Goal: Navigation & Orientation: Find specific page/section

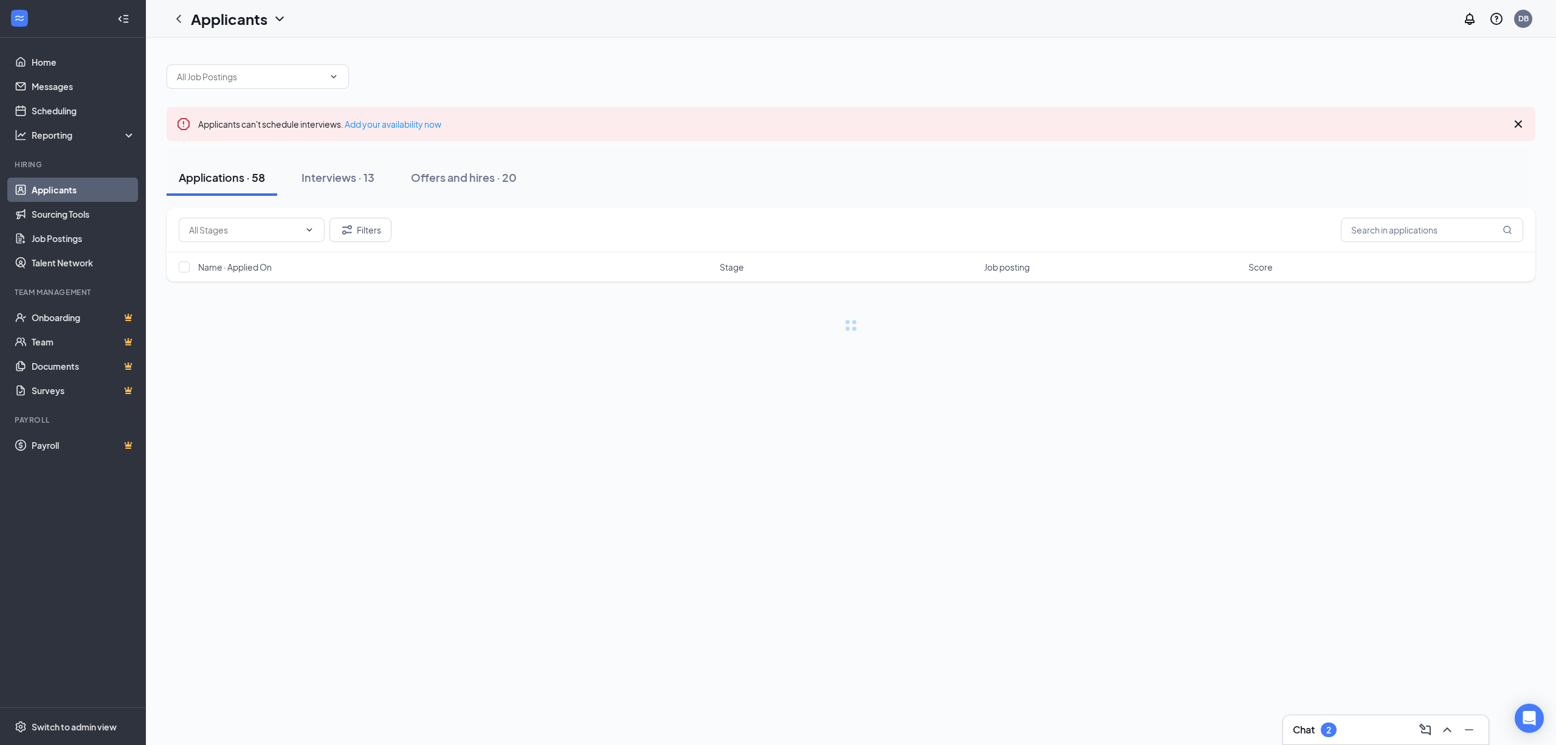
click at [57, 186] on link "Applicants" at bounding box center [84, 190] width 104 height 24
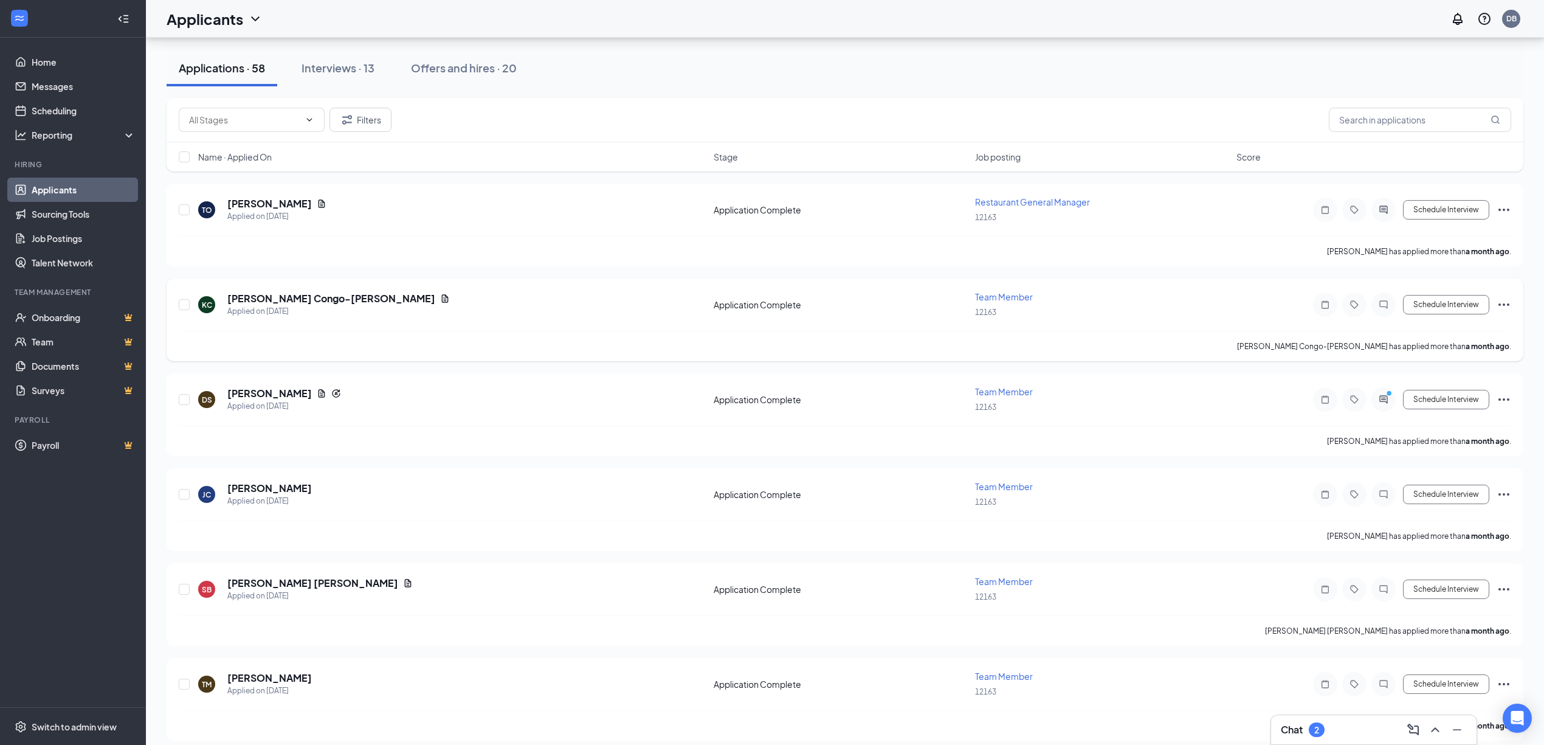
scroll to position [4296, 0]
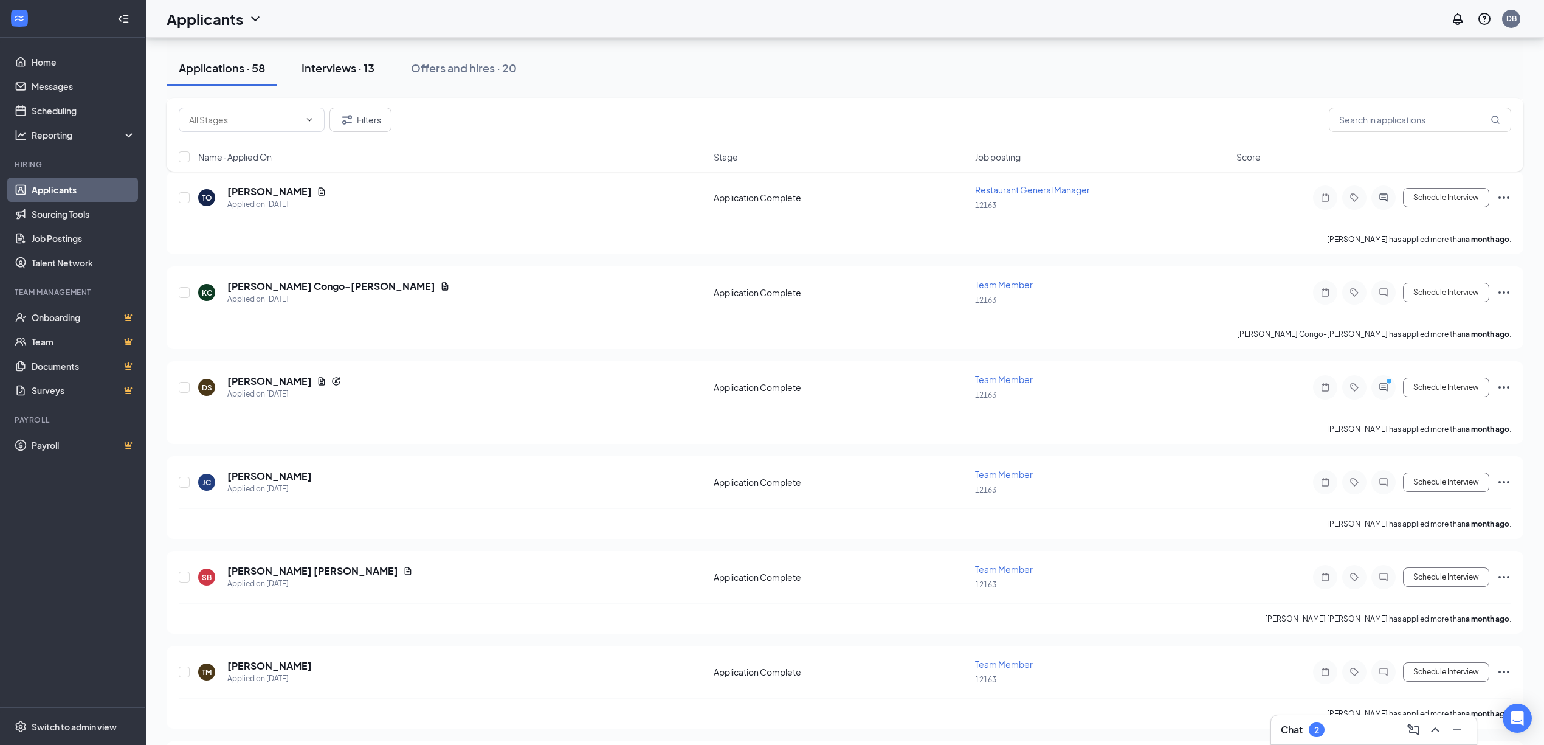
click at [323, 67] on div "Interviews · 13" at bounding box center [338, 67] width 73 height 15
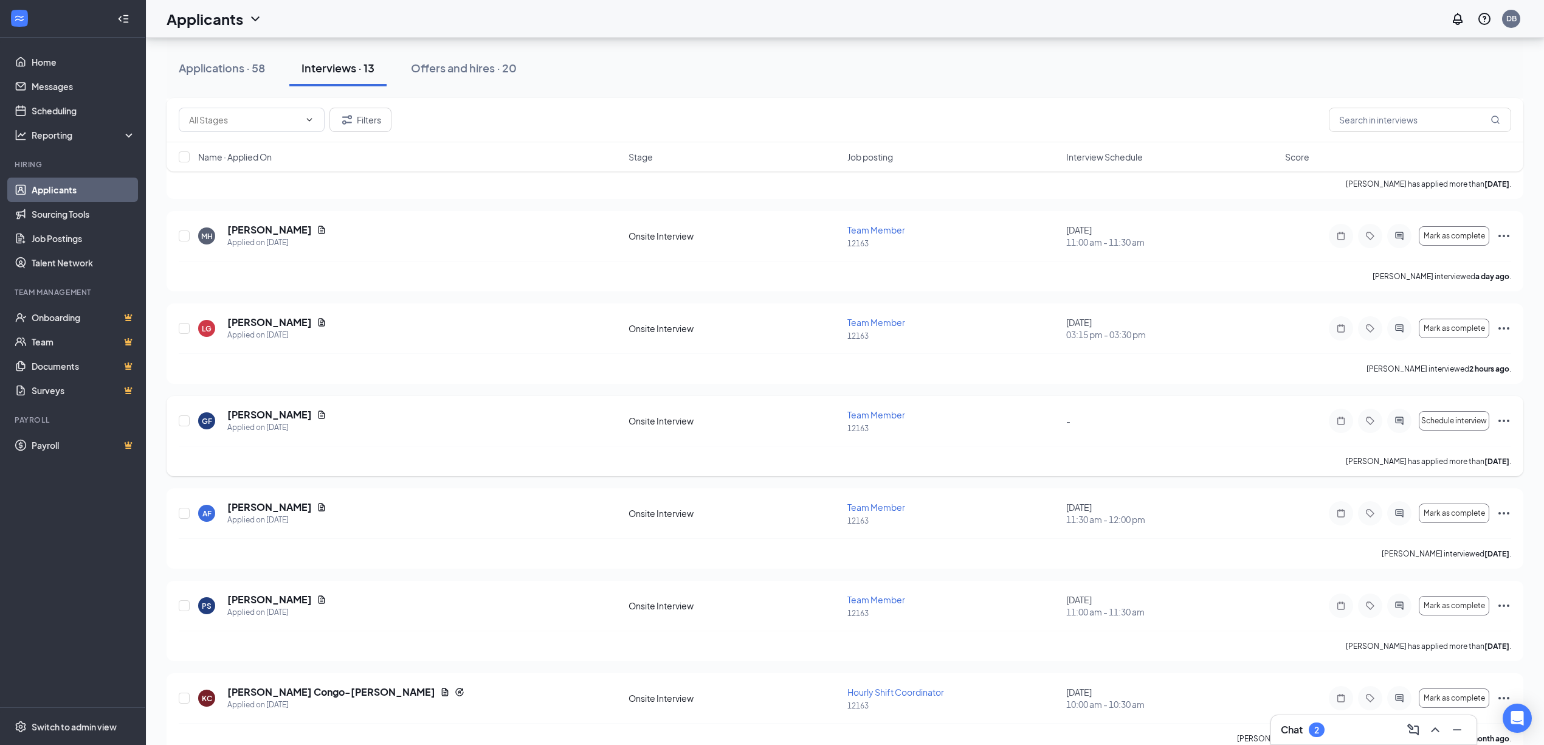
scroll to position [513, 0]
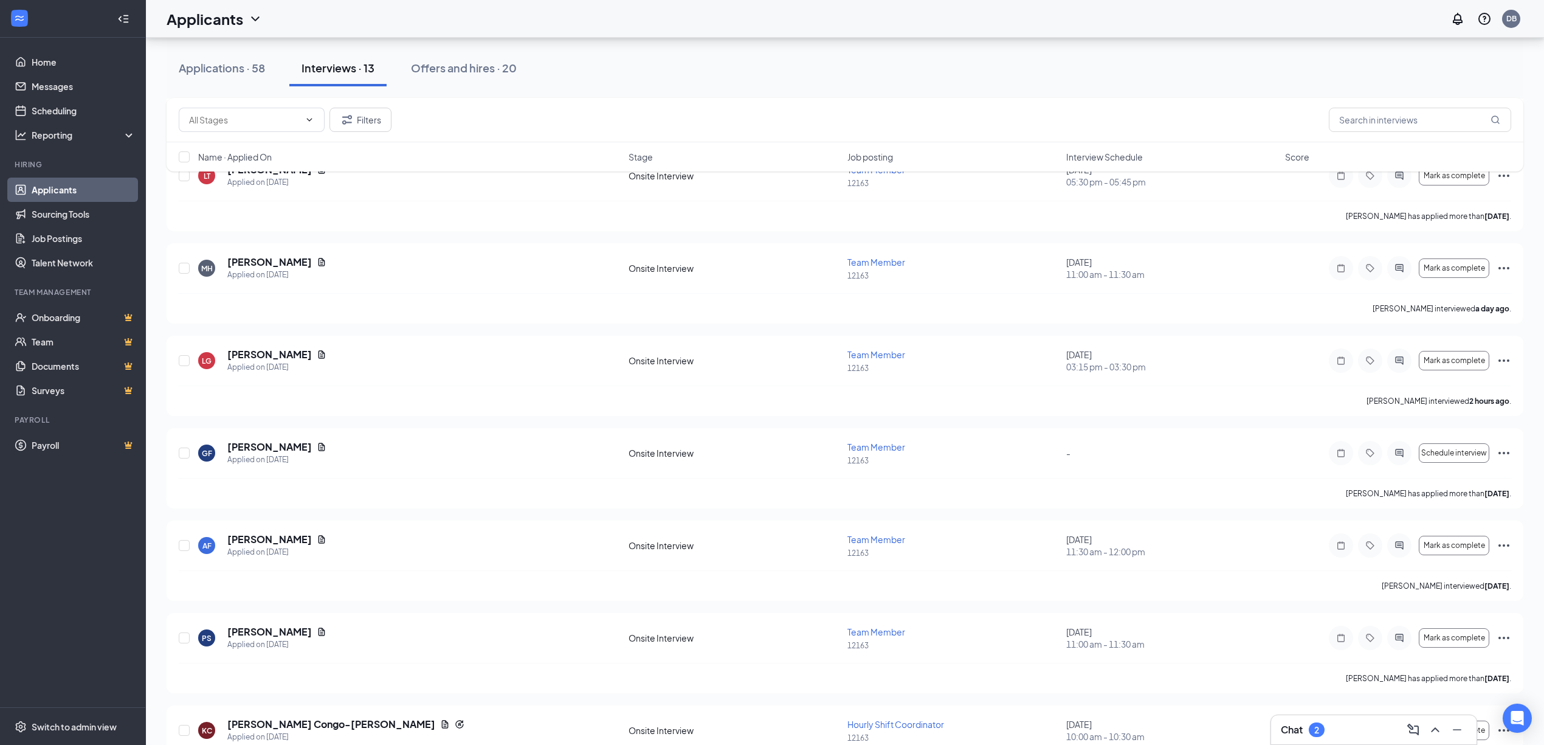
click at [1361, 725] on div "Chat 2" at bounding box center [1374, 729] width 186 height 19
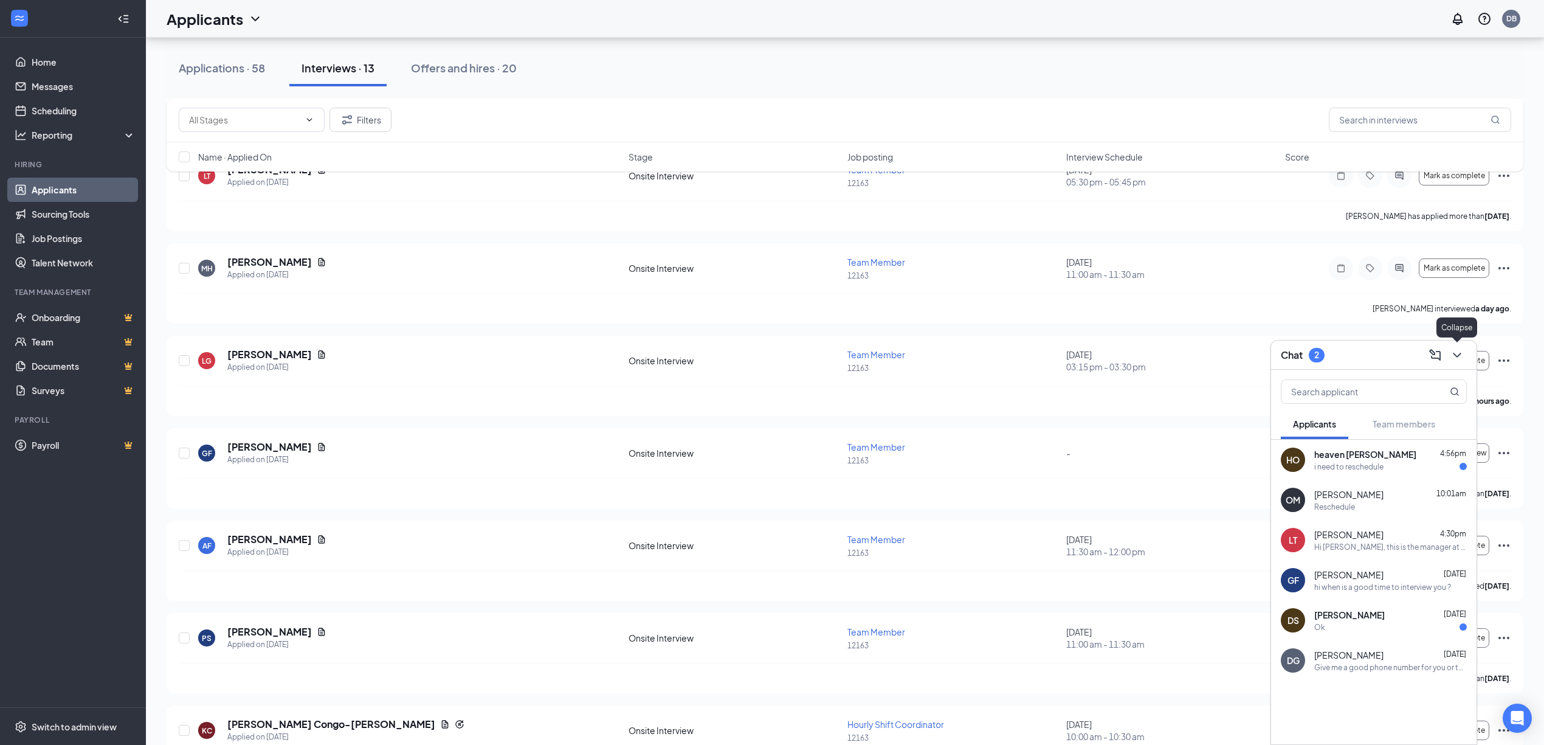
click at [1455, 350] on icon "ChevronDown" at bounding box center [1457, 355] width 15 height 15
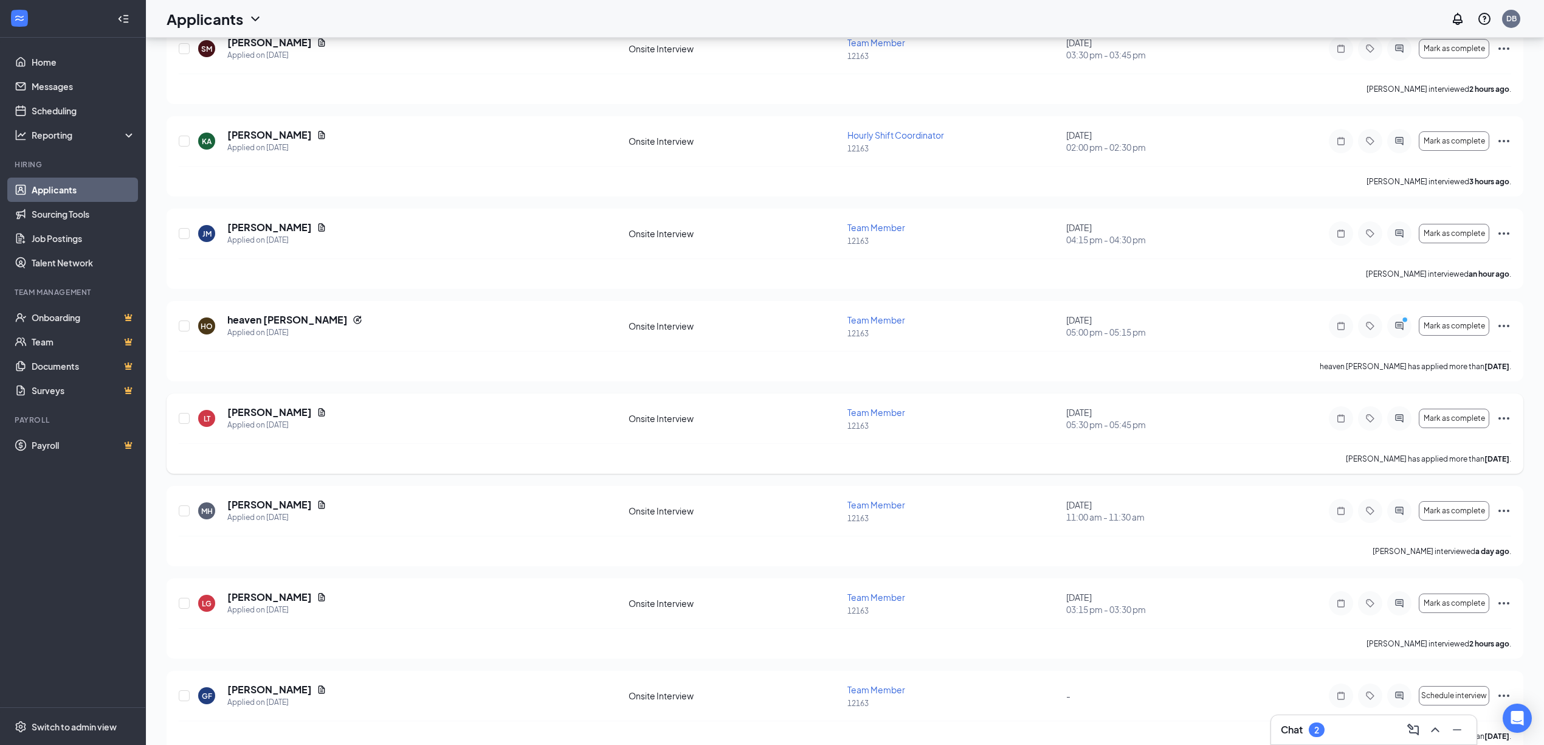
scroll to position [0, 0]
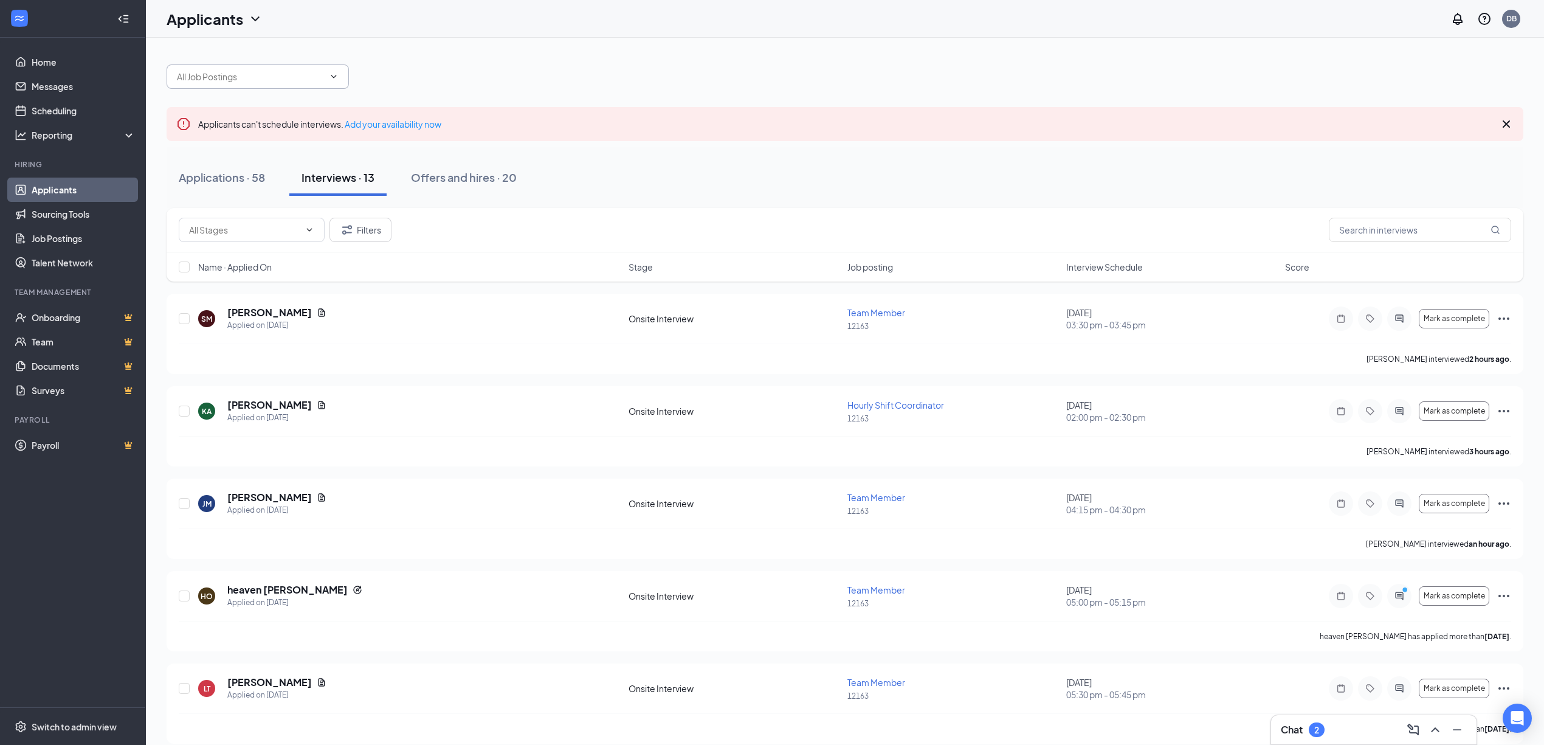
click at [198, 75] on input "text" at bounding box center [250, 76] width 147 height 13
click at [52, 187] on link "Applicants" at bounding box center [84, 190] width 104 height 24
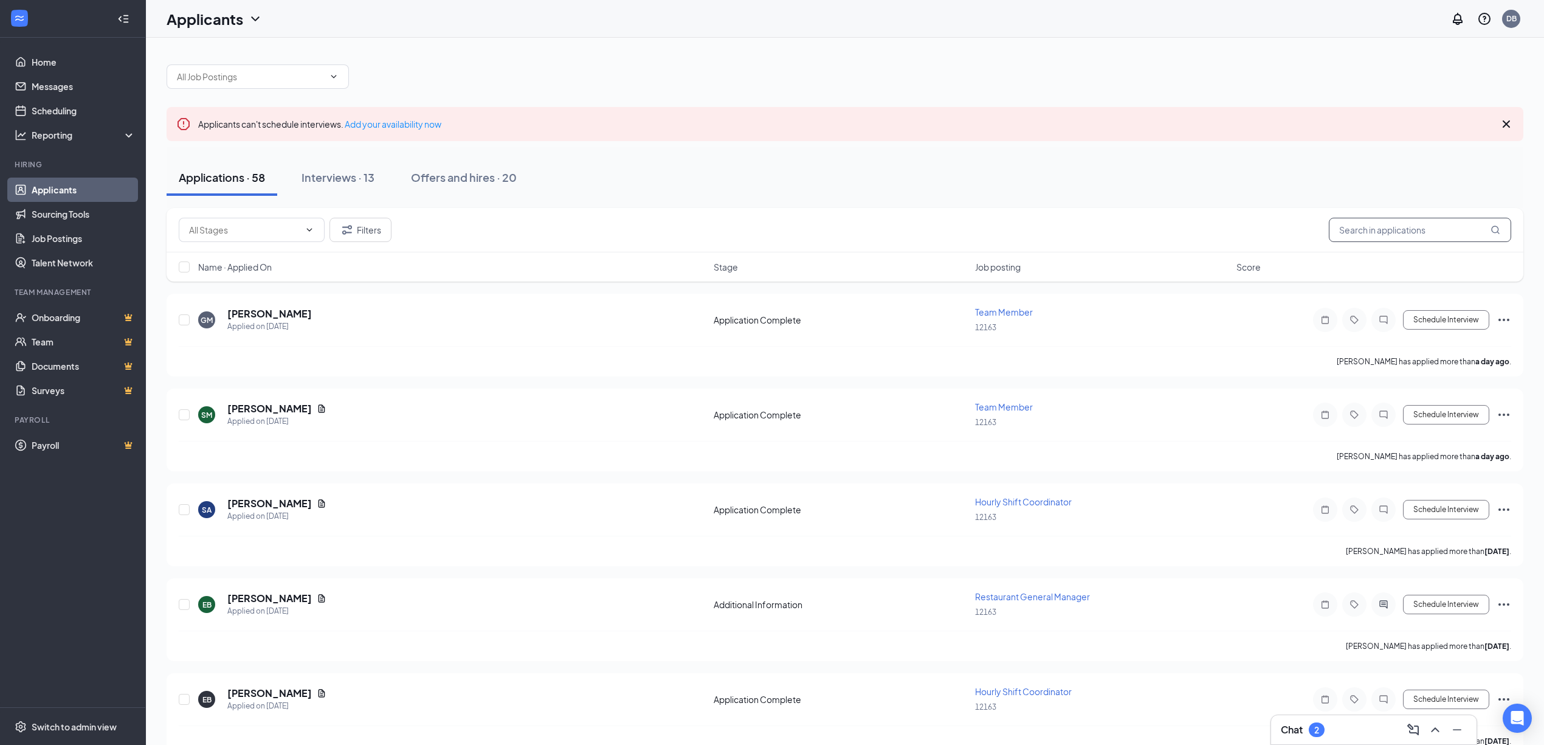
click at [1380, 220] on input "text" at bounding box center [1420, 230] width 182 height 24
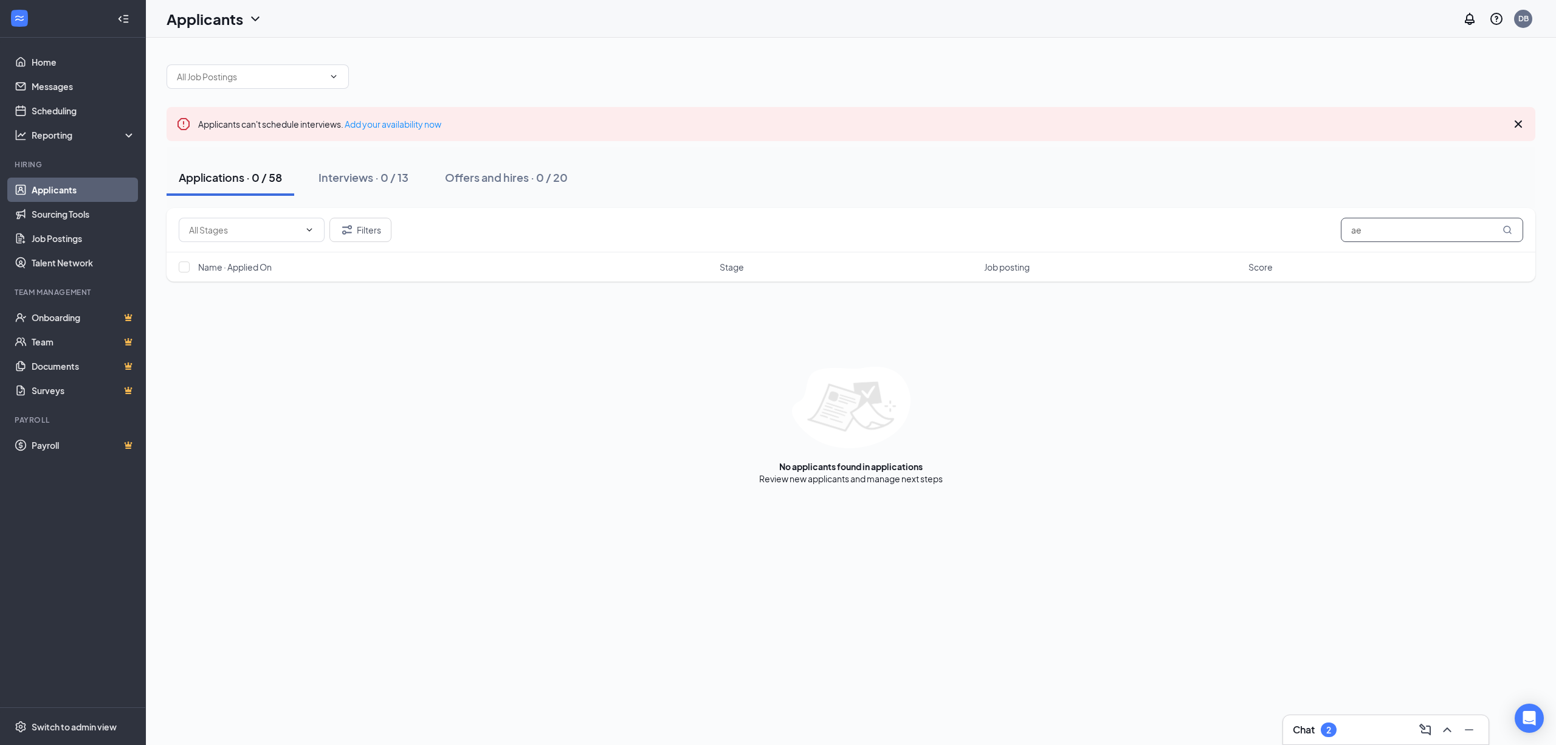
type input "a"
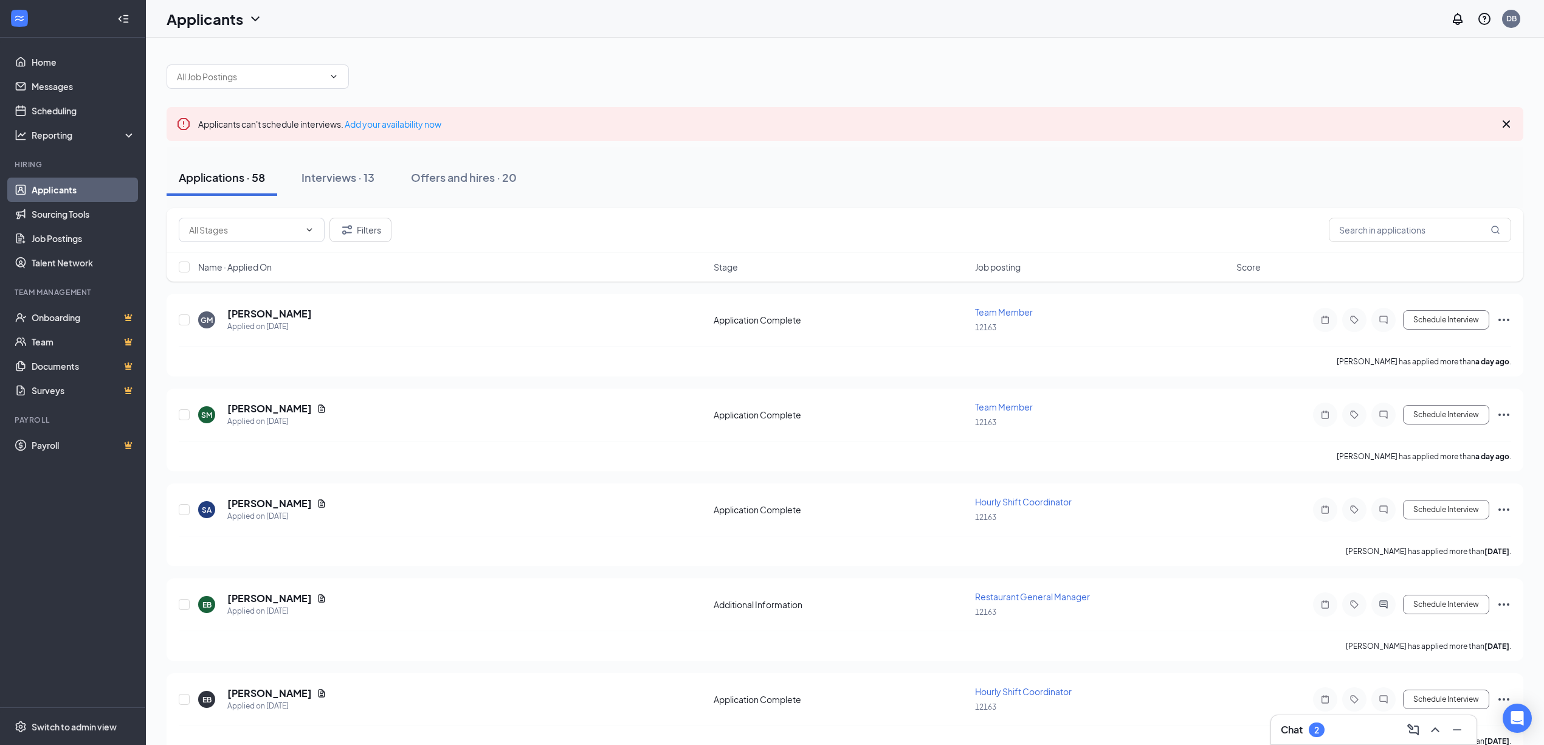
click at [246, 182] on div "Applications · 58" at bounding box center [222, 177] width 86 height 15
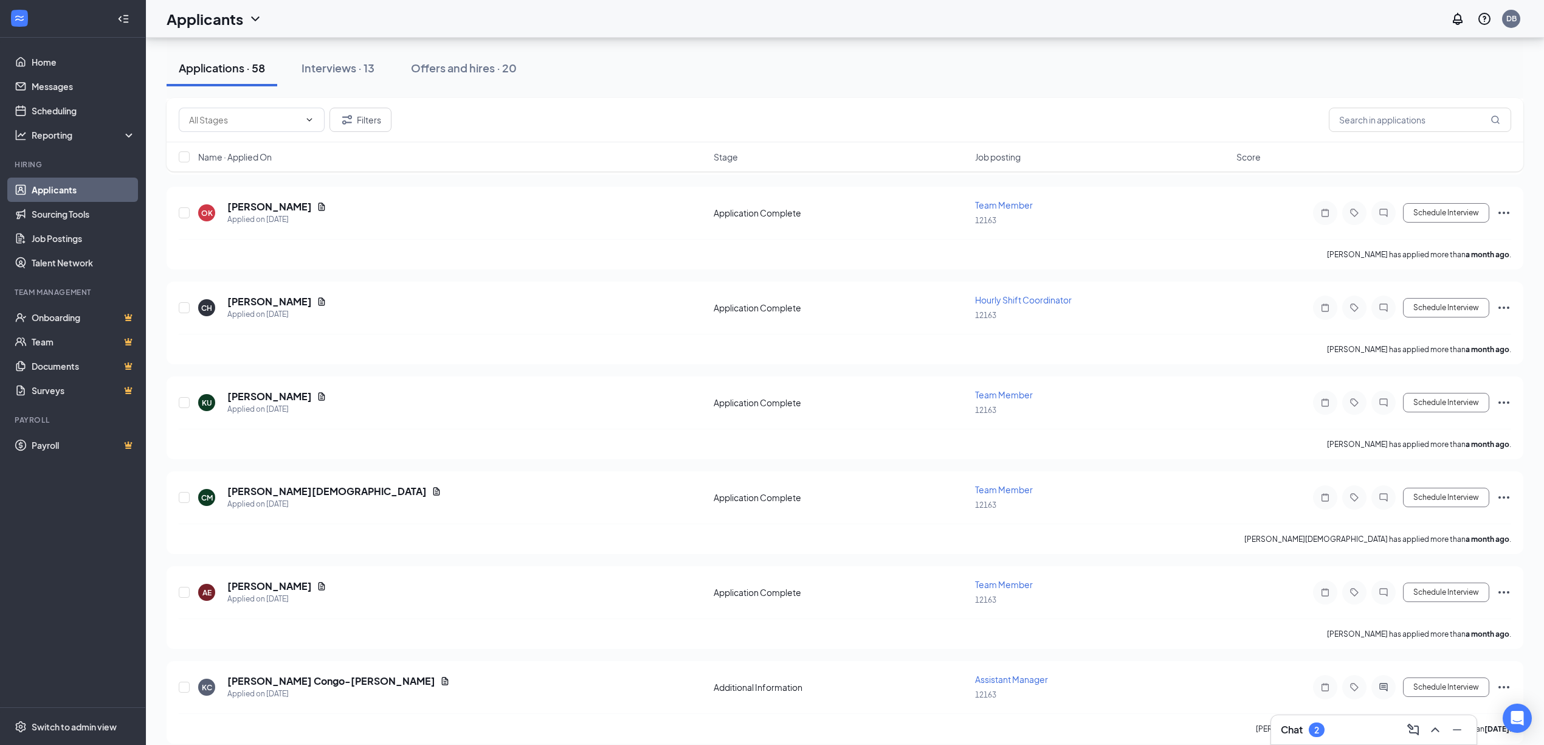
scroll to position [5042, 0]
click at [463, 59] on button "Offers and hires · 20" at bounding box center [464, 68] width 130 height 36
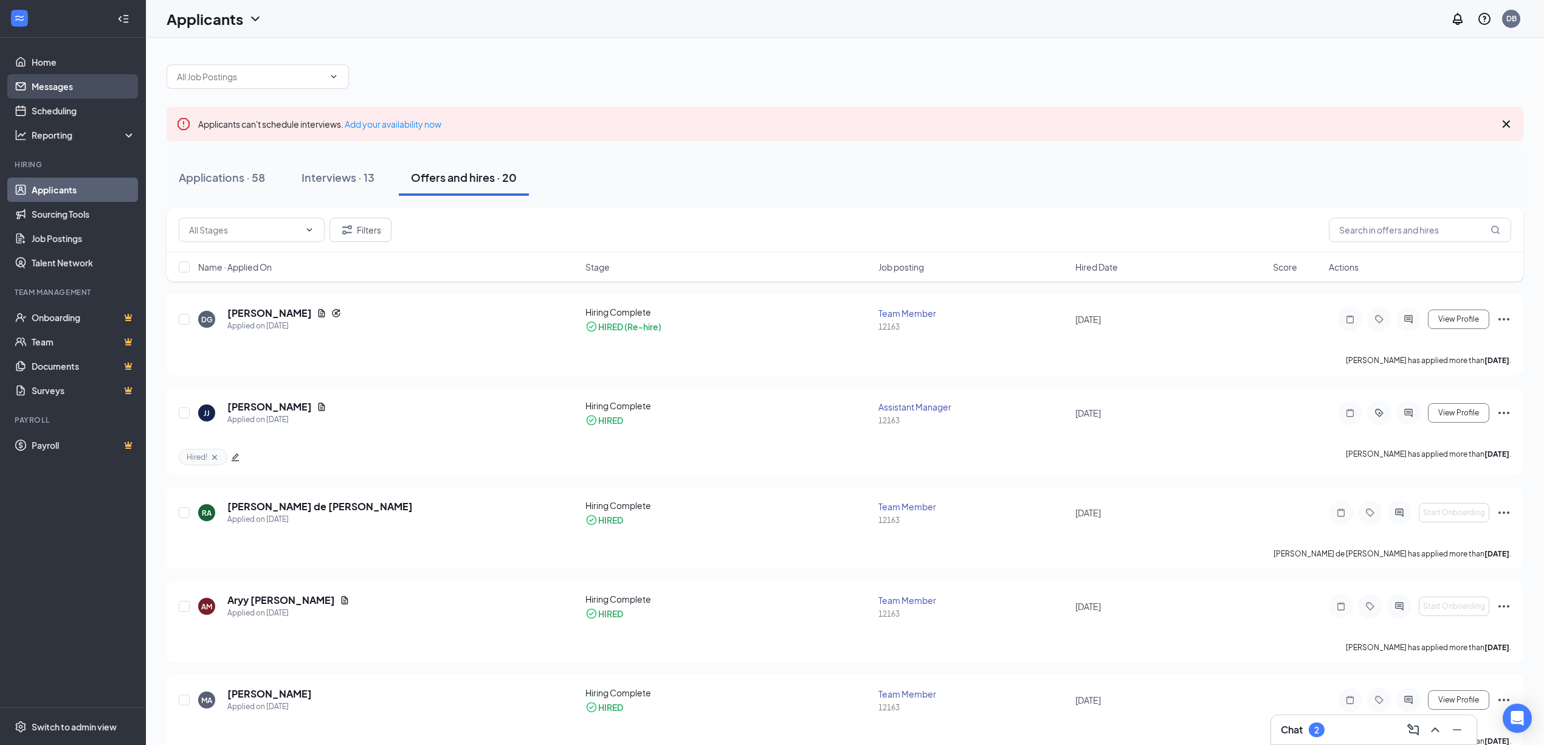
click at [51, 89] on link "Messages" at bounding box center [84, 86] width 104 height 24
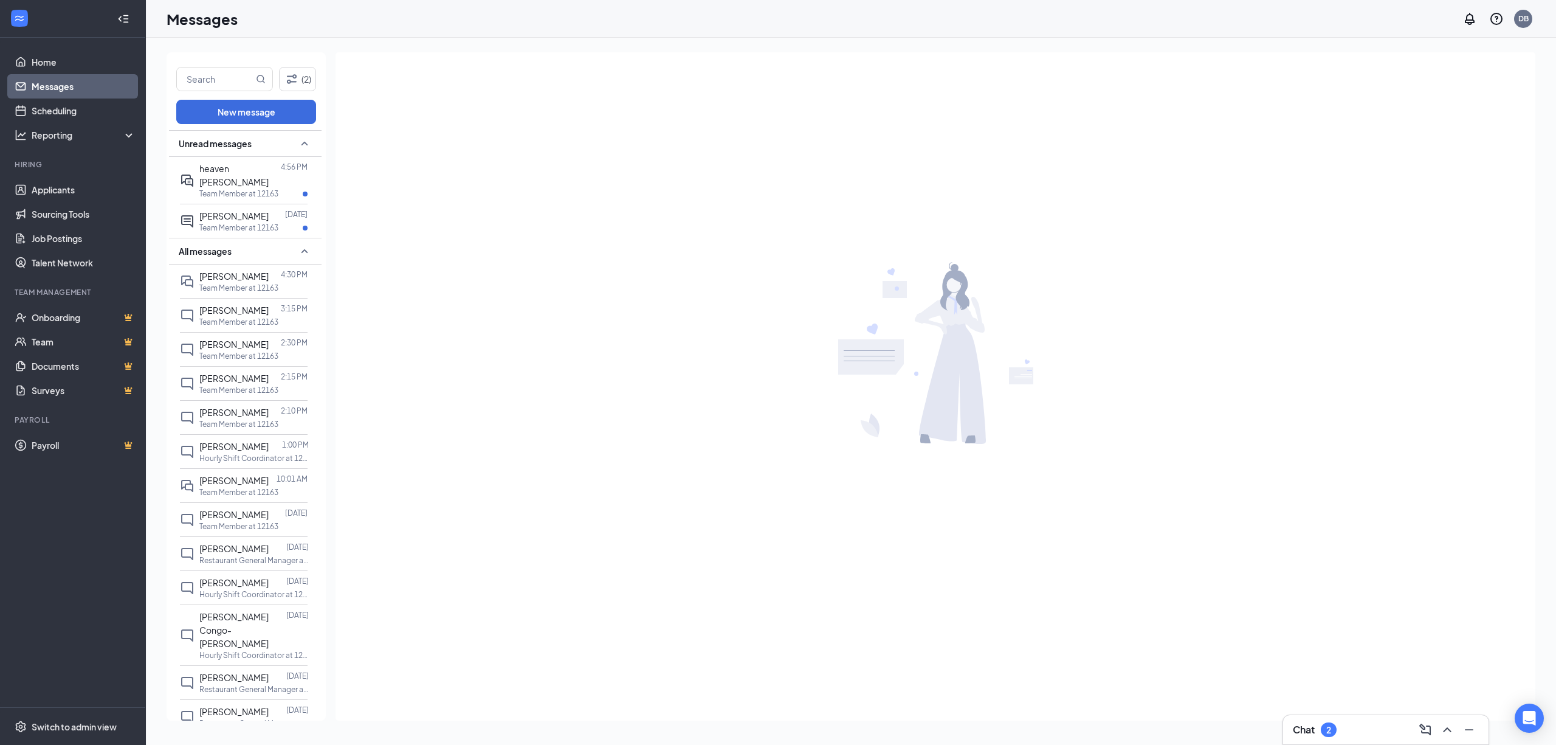
click at [1327, 734] on div "2" at bounding box center [1329, 730] width 5 height 10
